Goal: Task Accomplishment & Management: Use online tool/utility

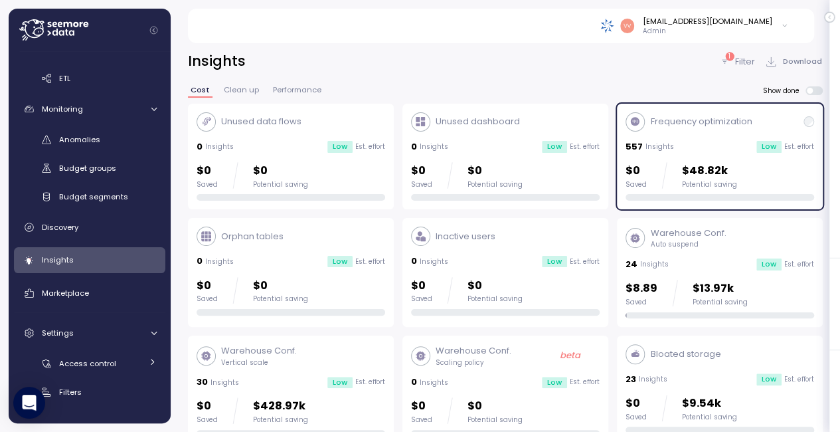
click at [723, 58] on icon at bounding box center [724, 61] width 11 height 11
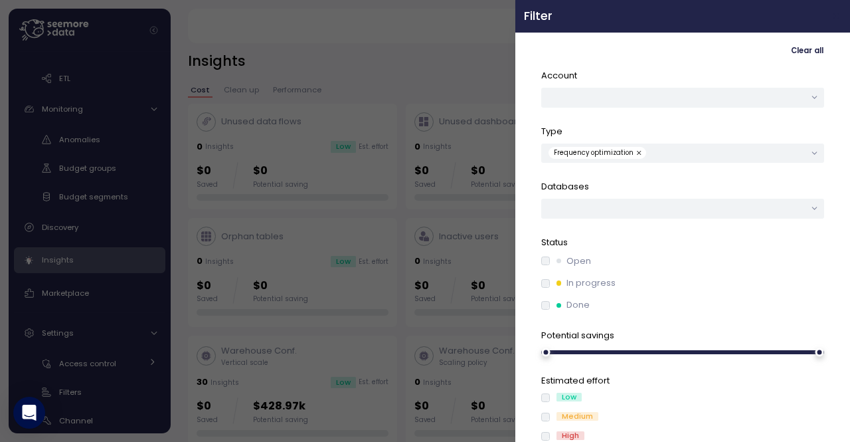
click at [832, 16] on button "button" at bounding box center [836, 16] width 15 height 15
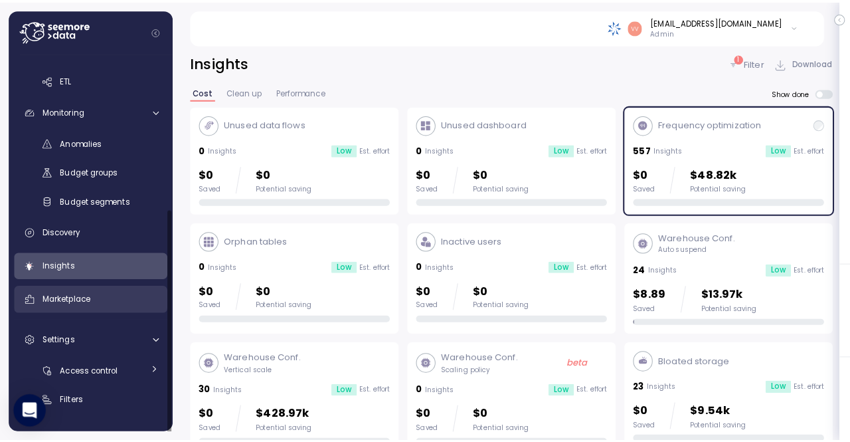
scroll to position [242, 0]
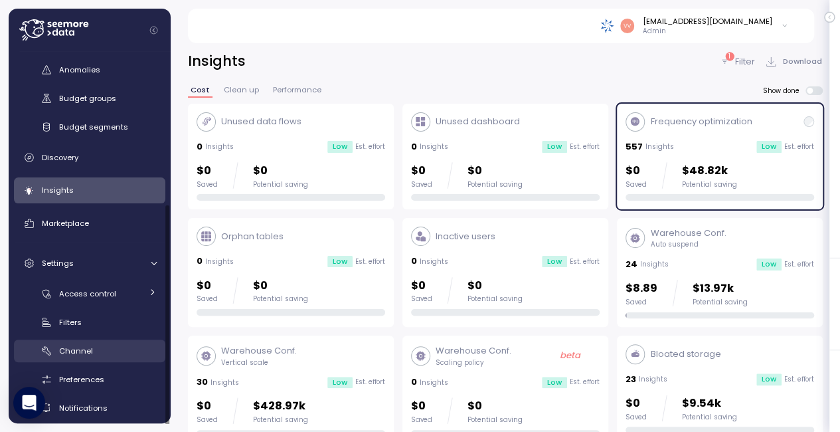
click at [104, 345] on div "Channel" at bounding box center [108, 350] width 98 height 13
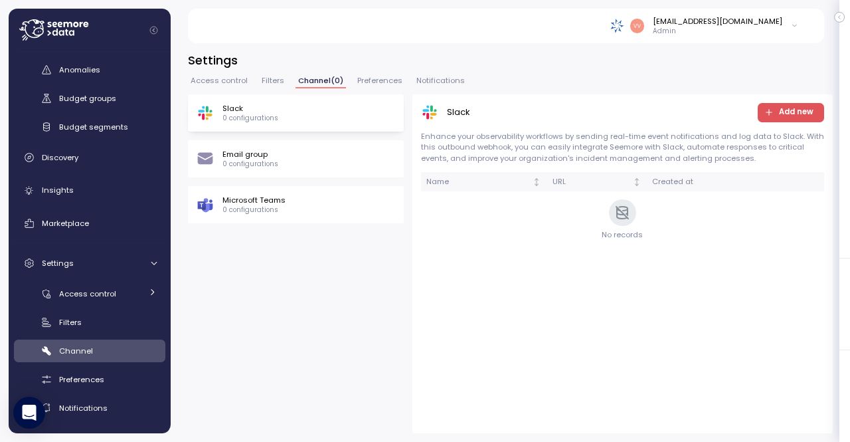
click at [290, 205] on div "Microsoft Teams 0 configurations" at bounding box center [296, 205] width 199 height 20
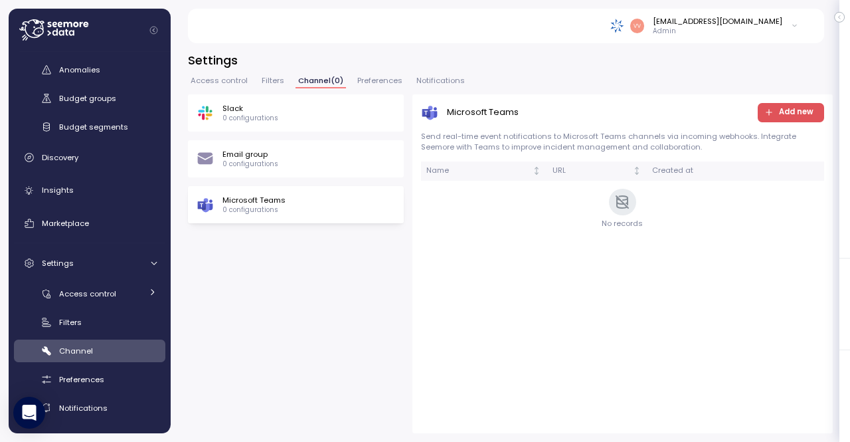
click at [790, 107] on span "Add new" at bounding box center [796, 113] width 35 height 18
